Goal: Task Accomplishment & Management: Complete application form

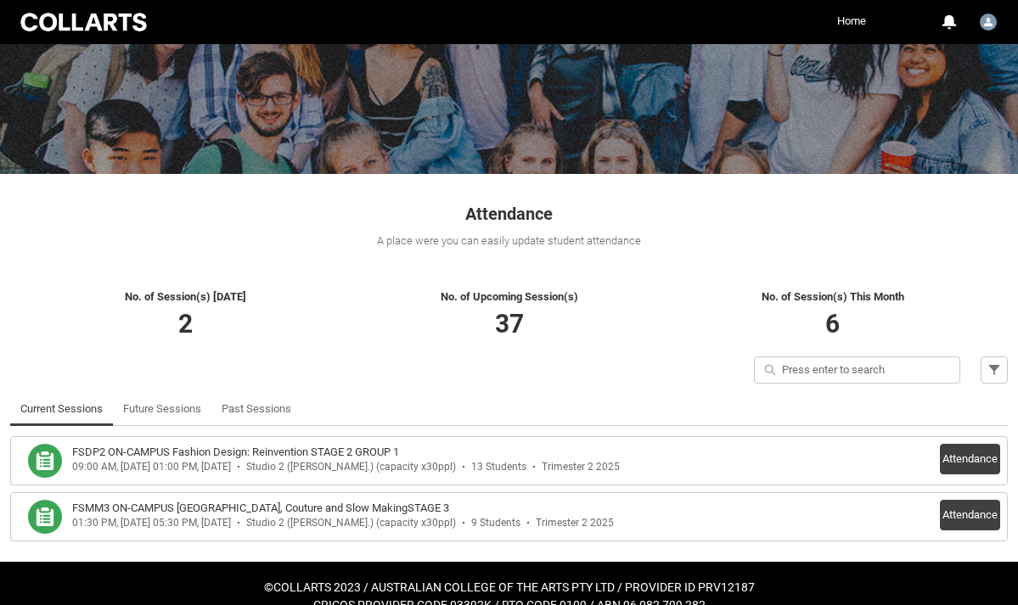
scroll to position [143, 0]
click at [971, 518] on button "Attendance" at bounding box center [970, 515] width 60 height 31
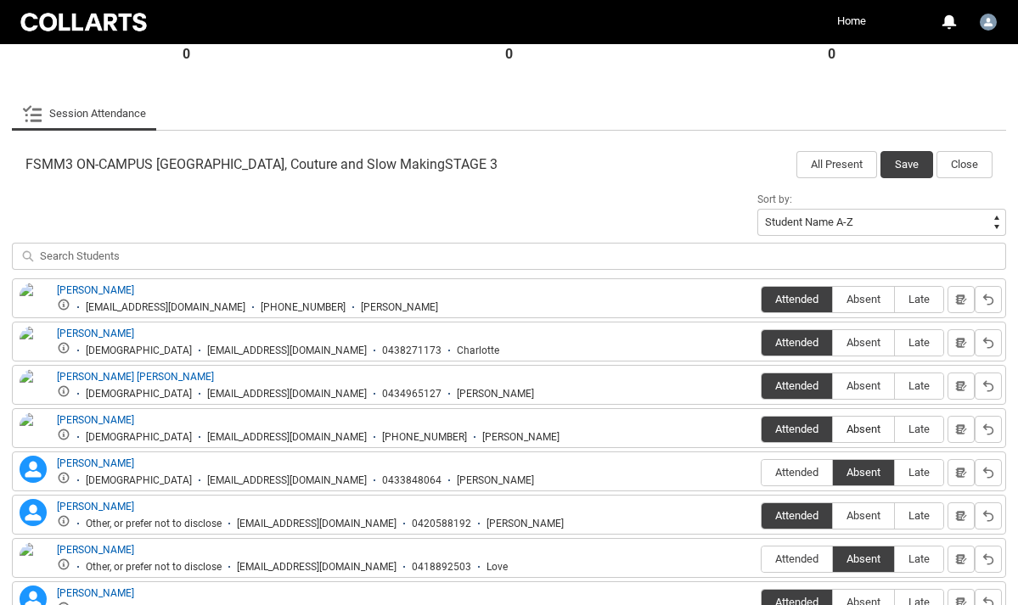
scroll to position [465, 0]
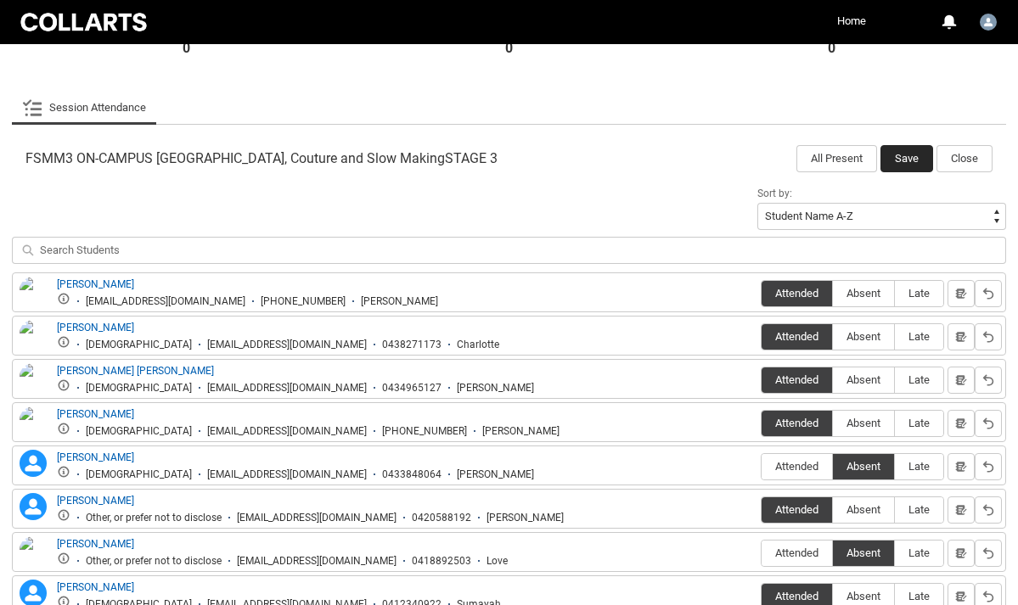
click at [904, 160] on button "Save" at bounding box center [906, 158] width 53 height 27
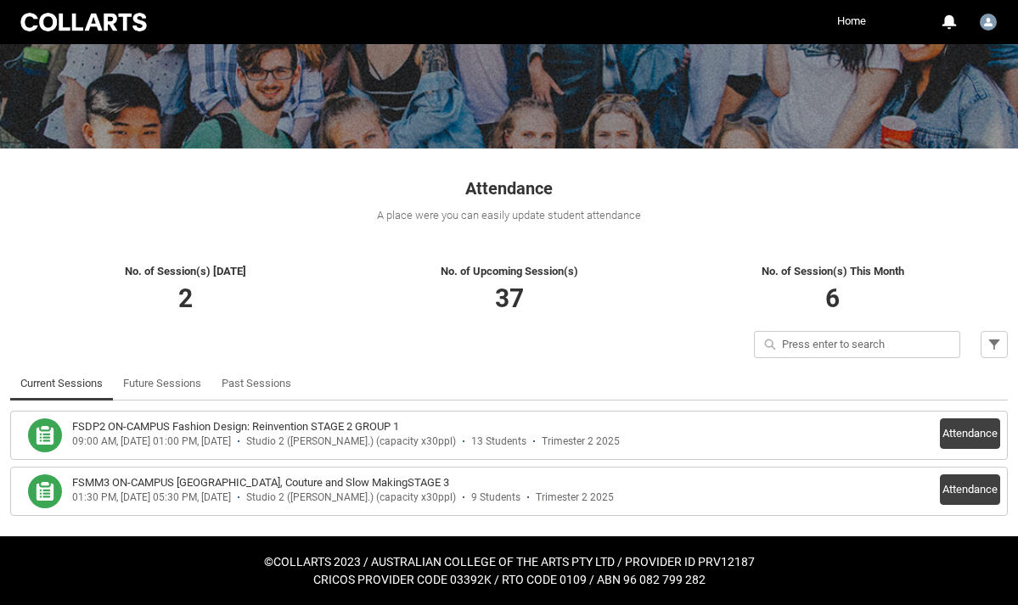
scroll to position [167, 0]
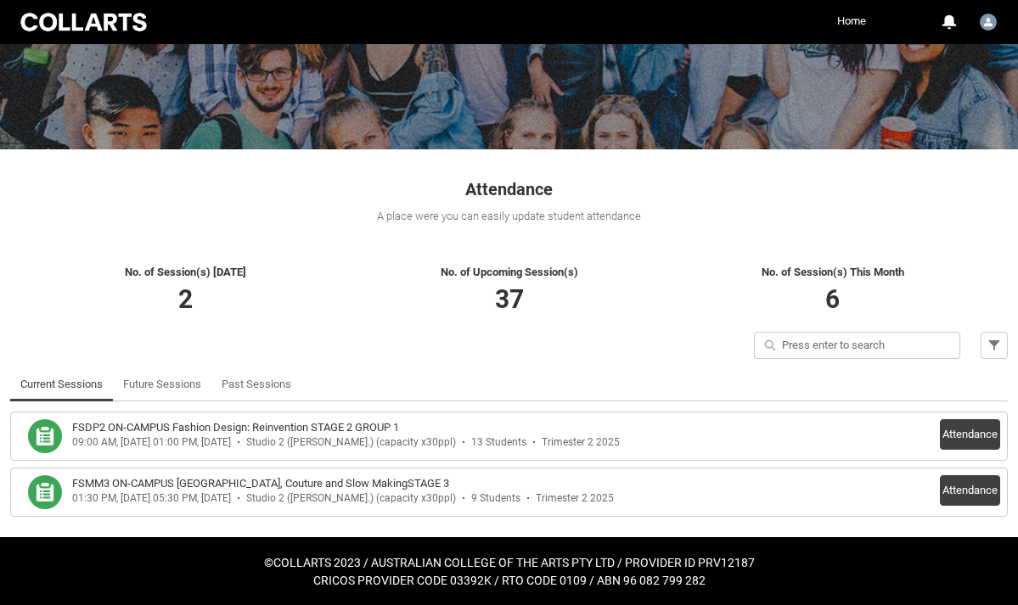
scroll to position [167, 0]
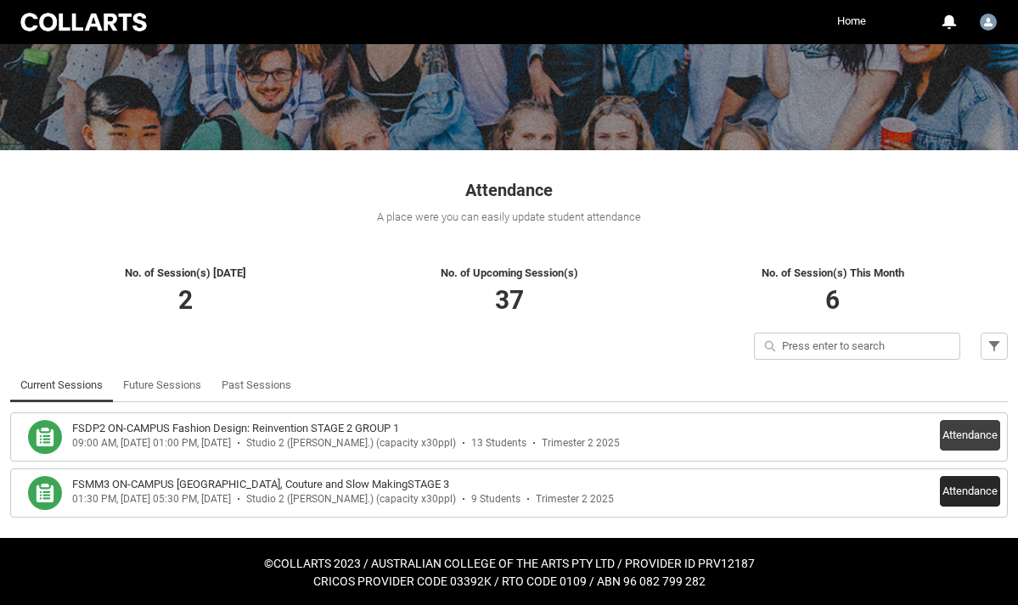
click at [972, 491] on button "Attendance" at bounding box center [970, 491] width 60 height 31
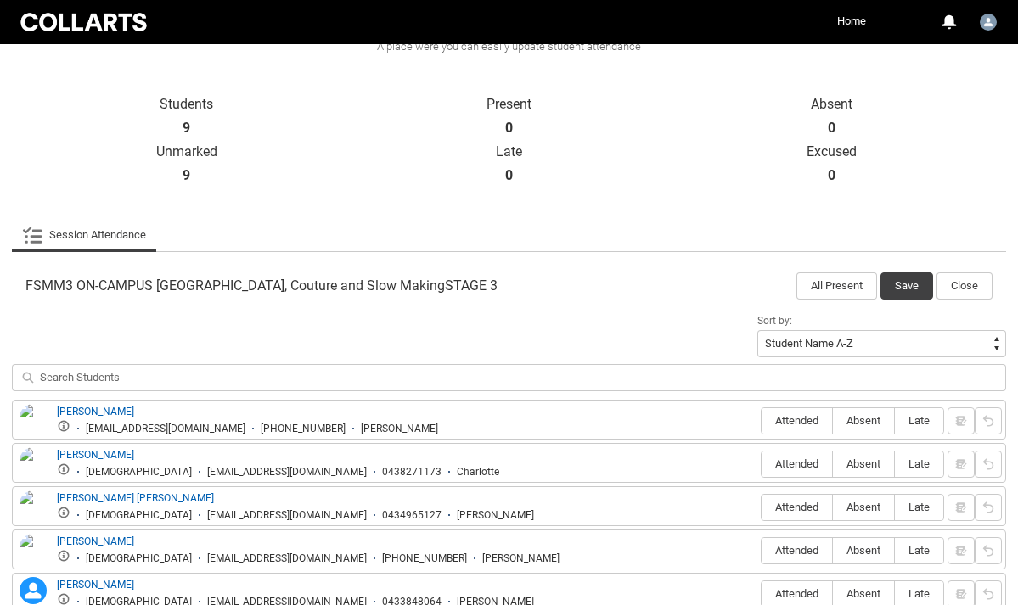
scroll to position [469, 0]
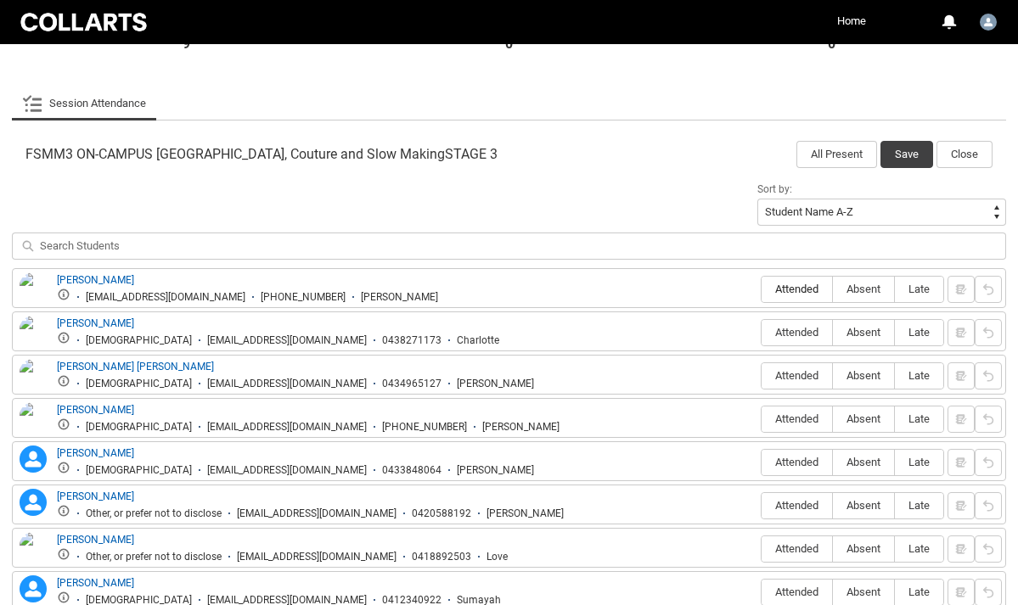
click at [811, 291] on span "Attended" at bounding box center [796, 289] width 70 height 13
click at [761, 289] on input "Attended" at bounding box center [760, 289] width 1 height 1
type lightning-radio-group "Attended"
radio input "true"
click at [805, 328] on span "Attended" at bounding box center [796, 332] width 70 height 13
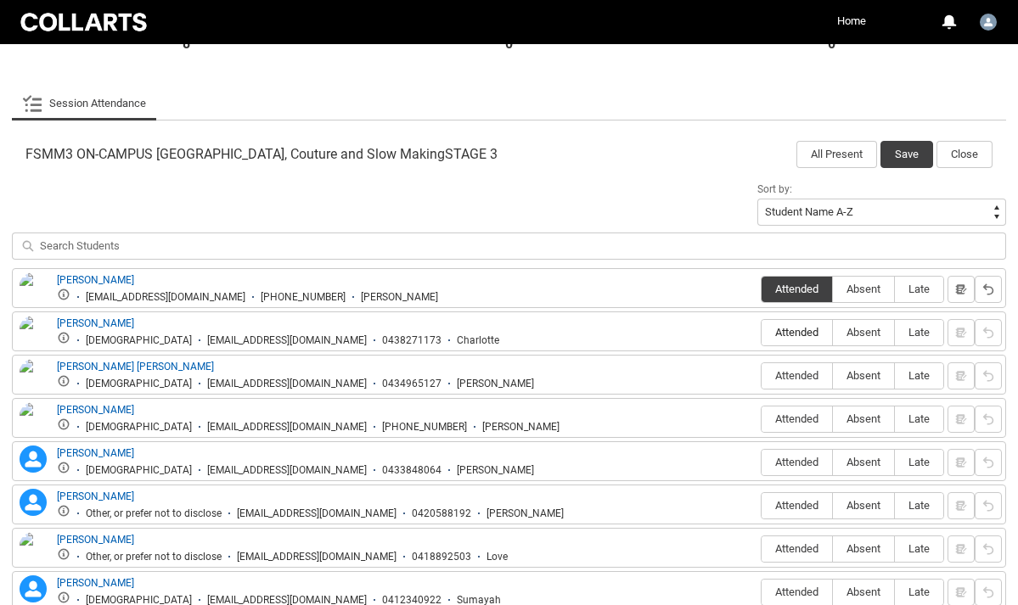
click at [761, 332] on input "Attended" at bounding box center [760, 332] width 1 height 1
type lightning-radio-group "Attended"
radio input "true"
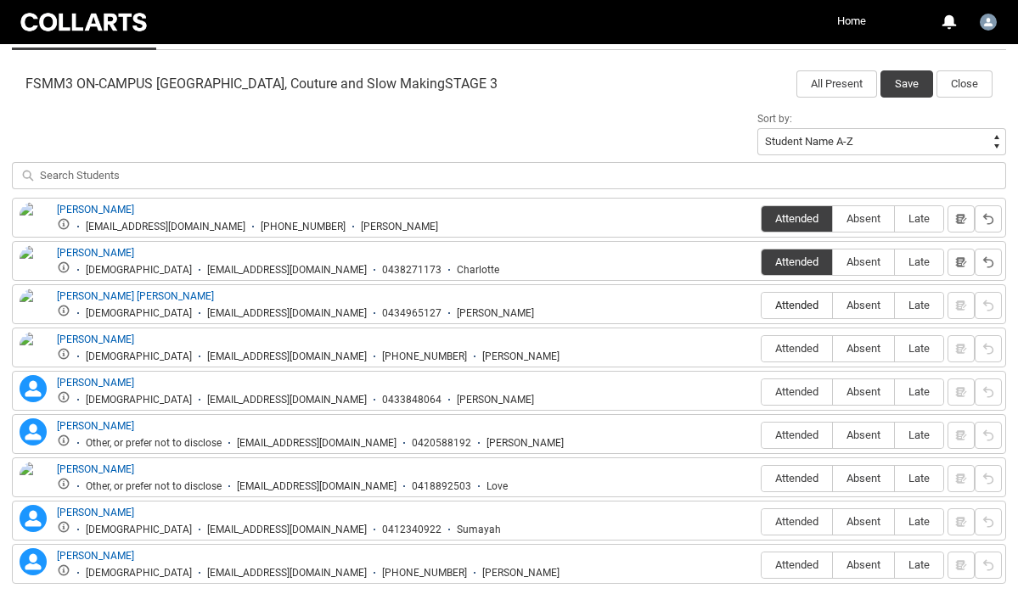
click at [803, 311] on span "Attended" at bounding box center [796, 305] width 70 height 13
click at [761, 306] on input "Attended" at bounding box center [760, 305] width 1 height 1
type lightning-radio-group "Attended"
radio input "true"
click at [793, 352] on span "Attended" at bounding box center [796, 348] width 70 height 13
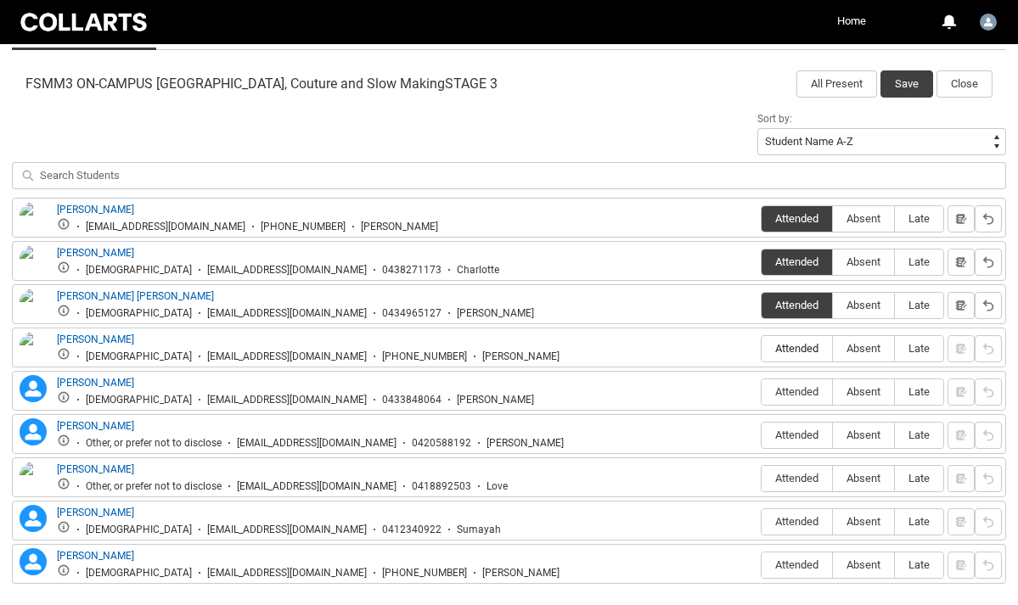
click at [761, 349] on input "Attended" at bounding box center [760, 348] width 1 height 1
type lightning-radio-group "Attended"
radio input "true"
click at [856, 395] on span "Absent" at bounding box center [863, 391] width 61 height 13
click at [833, 392] on input "Absent" at bounding box center [832, 391] width 1 height 1
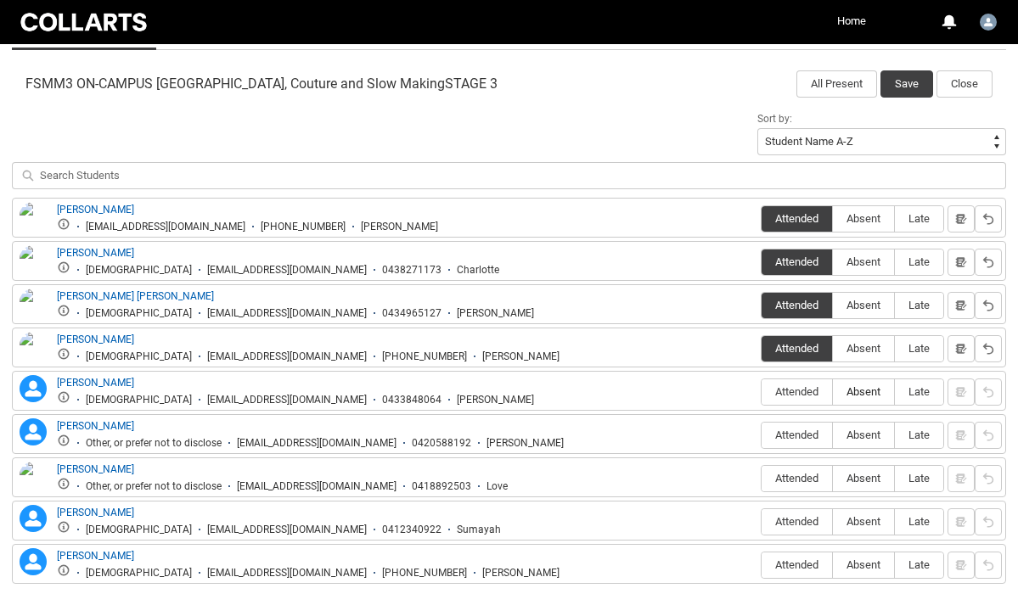
type lightning-radio-group "Absent"
radio input "true"
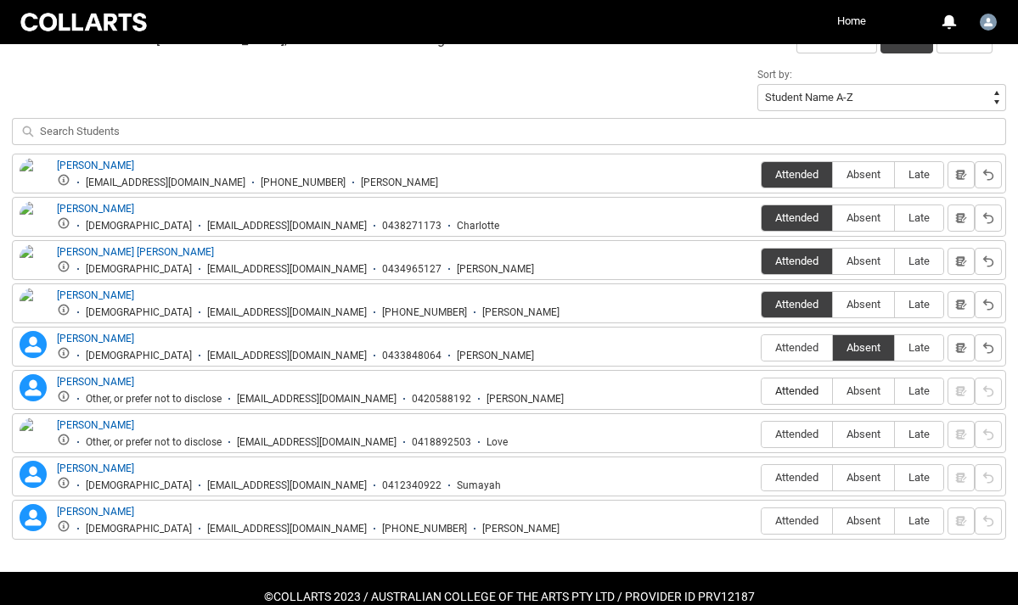
scroll to position [586, 0]
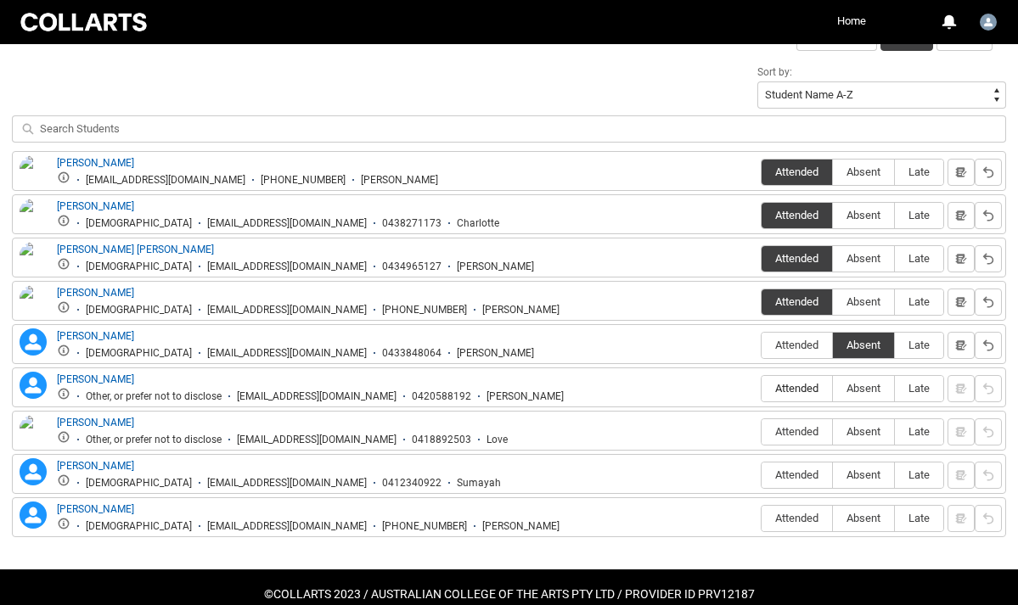
click at [793, 390] on span "Attended" at bounding box center [796, 388] width 70 height 13
click at [761, 389] on input "Attended" at bounding box center [760, 388] width 1 height 1
type lightning-radio-group "Attended"
radio input "true"
click at [870, 436] on span "Absent" at bounding box center [863, 431] width 61 height 13
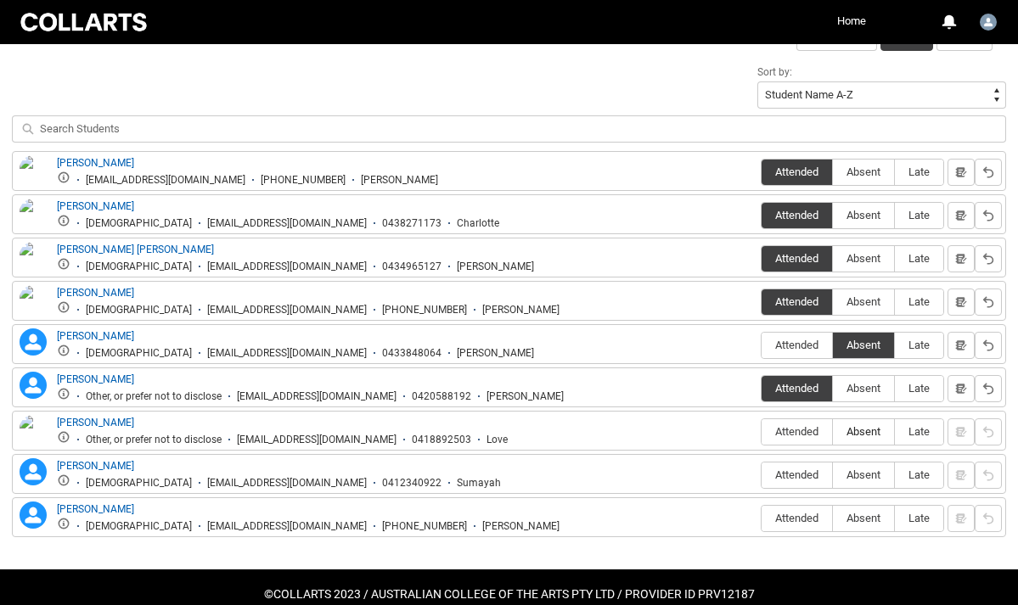
click at [833, 432] on input "Absent" at bounding box center [832, 431] width 1 height 1
type lightning-radio-group "Absent"
radio input "true"
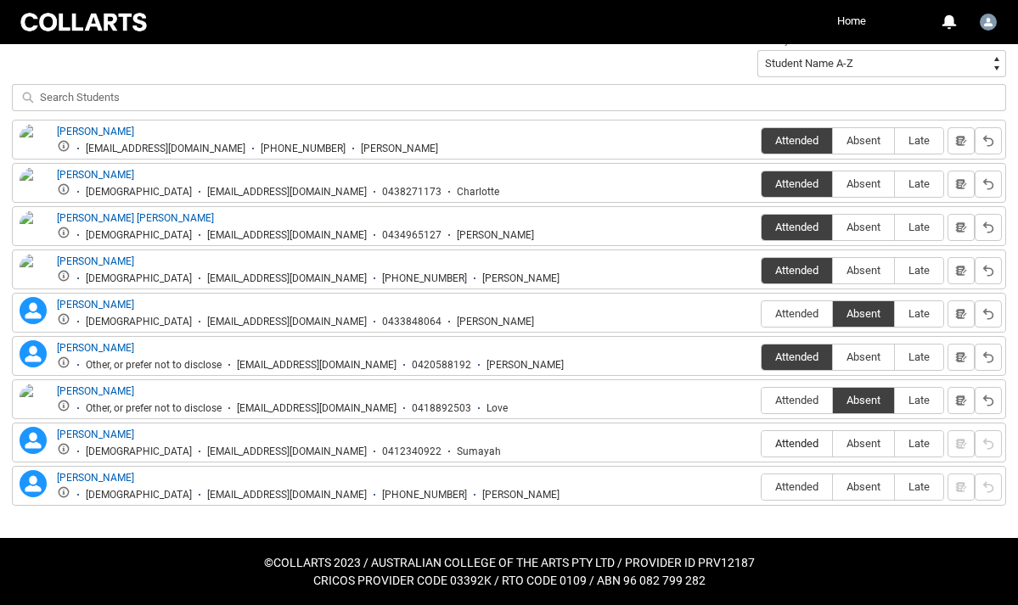
click at [819, 444] on span "Attended" at bounding box center [796, 443] width 70 height 13
click at [761, 444] on input "Attended" at bounding box center [760, 443] width 1 height 1
type lightning-radio-group "Attended"
radio input "true"
click at [801, 481] on span "Attended" at bounding box center [796, 486] width 70 height 13
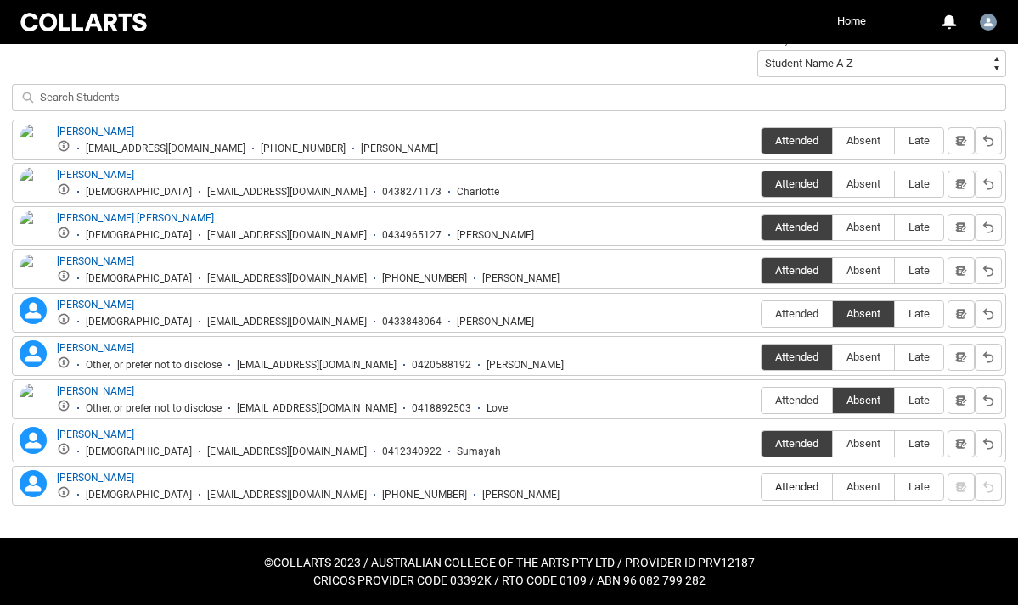
click at [761, 486] on input "Attended" at bounding box center [760, 486] width 1 height 1
type lightning-radio-group "Attended"
radio input "true"
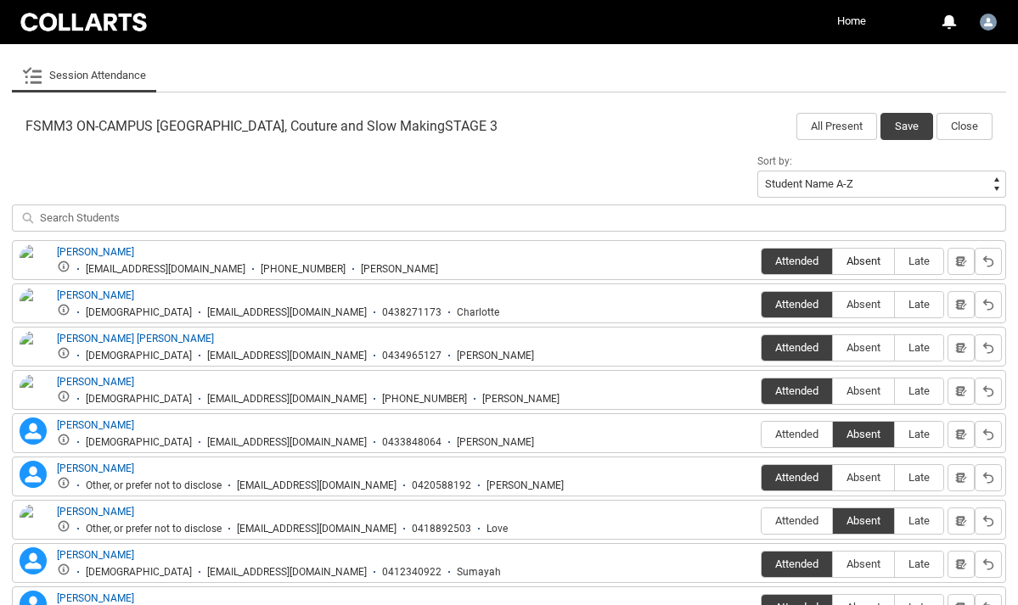
scroll to position [497, 0]
click at [911, 126] on button "Save" at bounding box center [906, 127] width 53 height 27
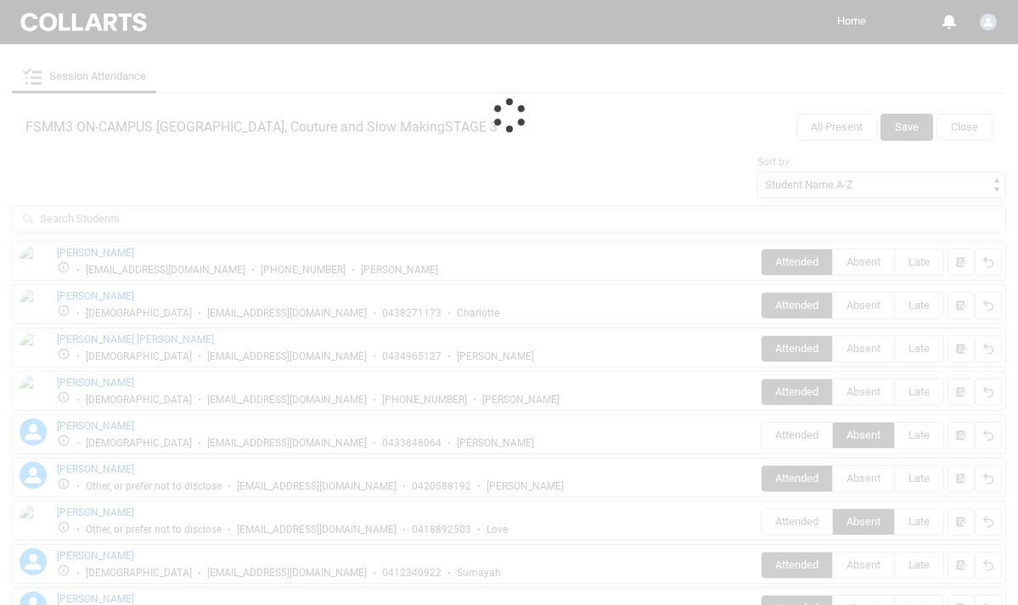
scroll to position [167, 0]
